Goal: Navigation & Orientation: Find specific page/section

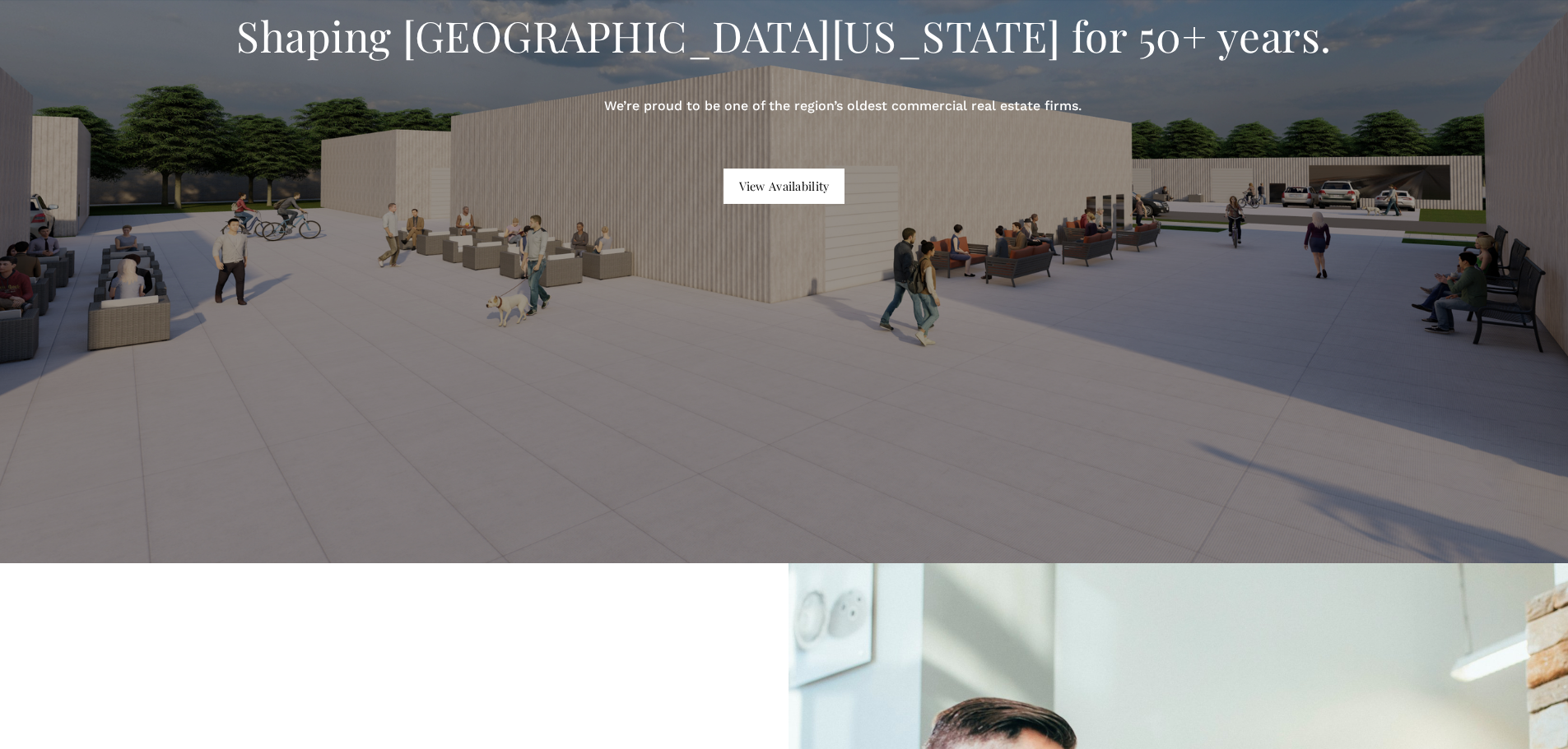
scroll to position [246, 0]
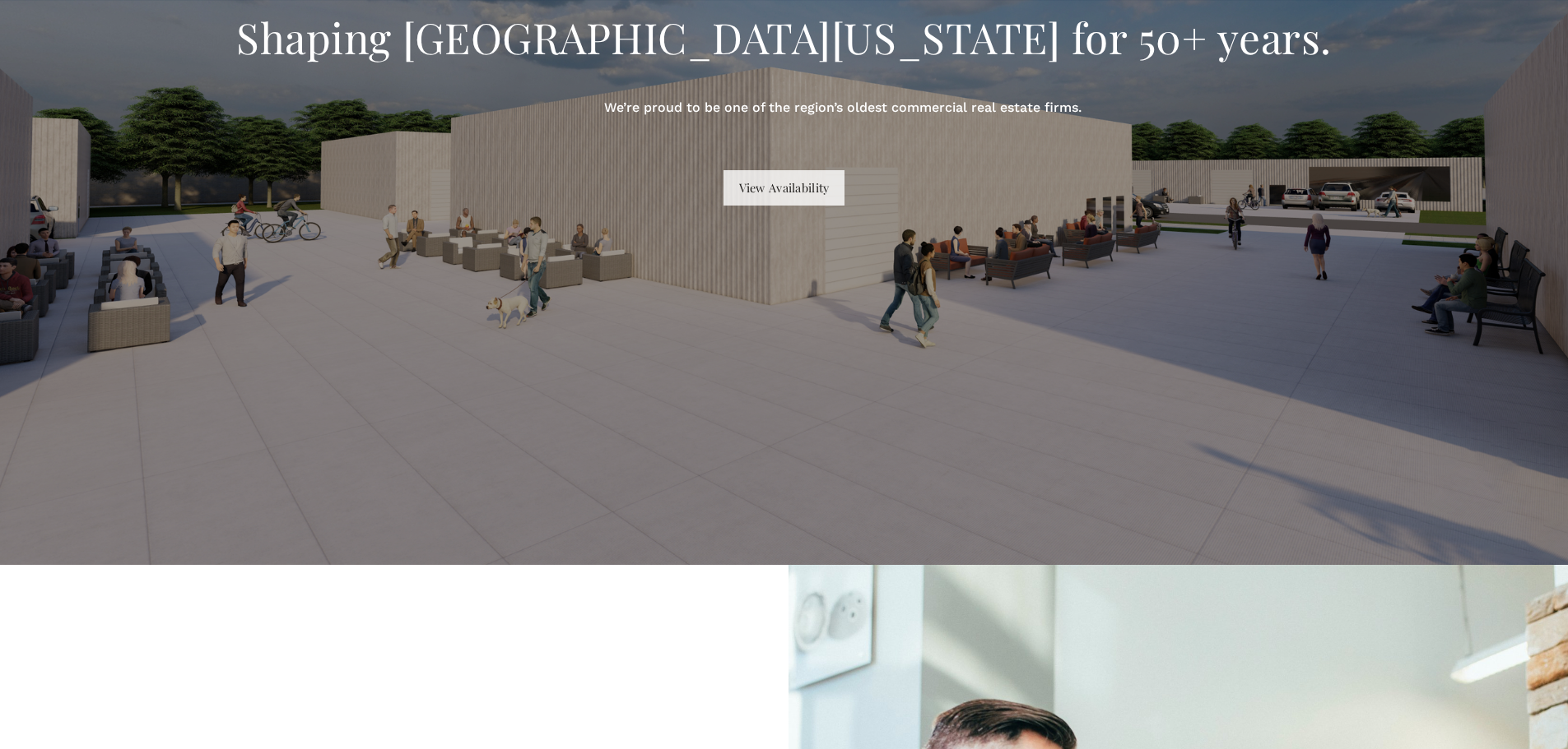
click at [781, 195] on link "View Availability" at bounding box center [784, 187] width 121 height 34
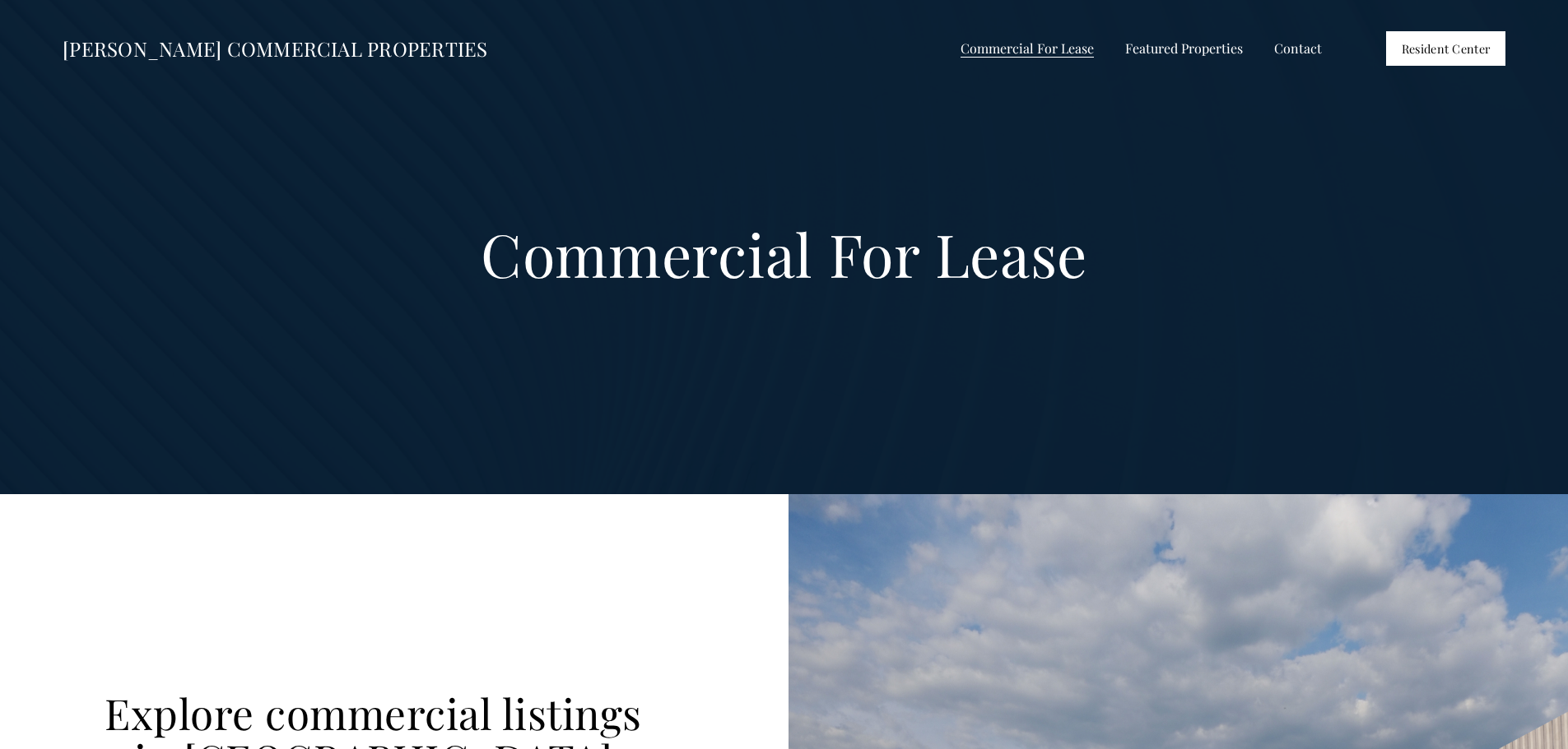
click at [0, 0] on span "All Listings" at bounding box center [0, 0] width 0 height 0
click at [0, 0] on span "Shops at [GEOGRAPHIC_DATA]" at bounding box center [0, 0] width 0 height 0
